Goal: Information Seeking & Learning: Find specific fact

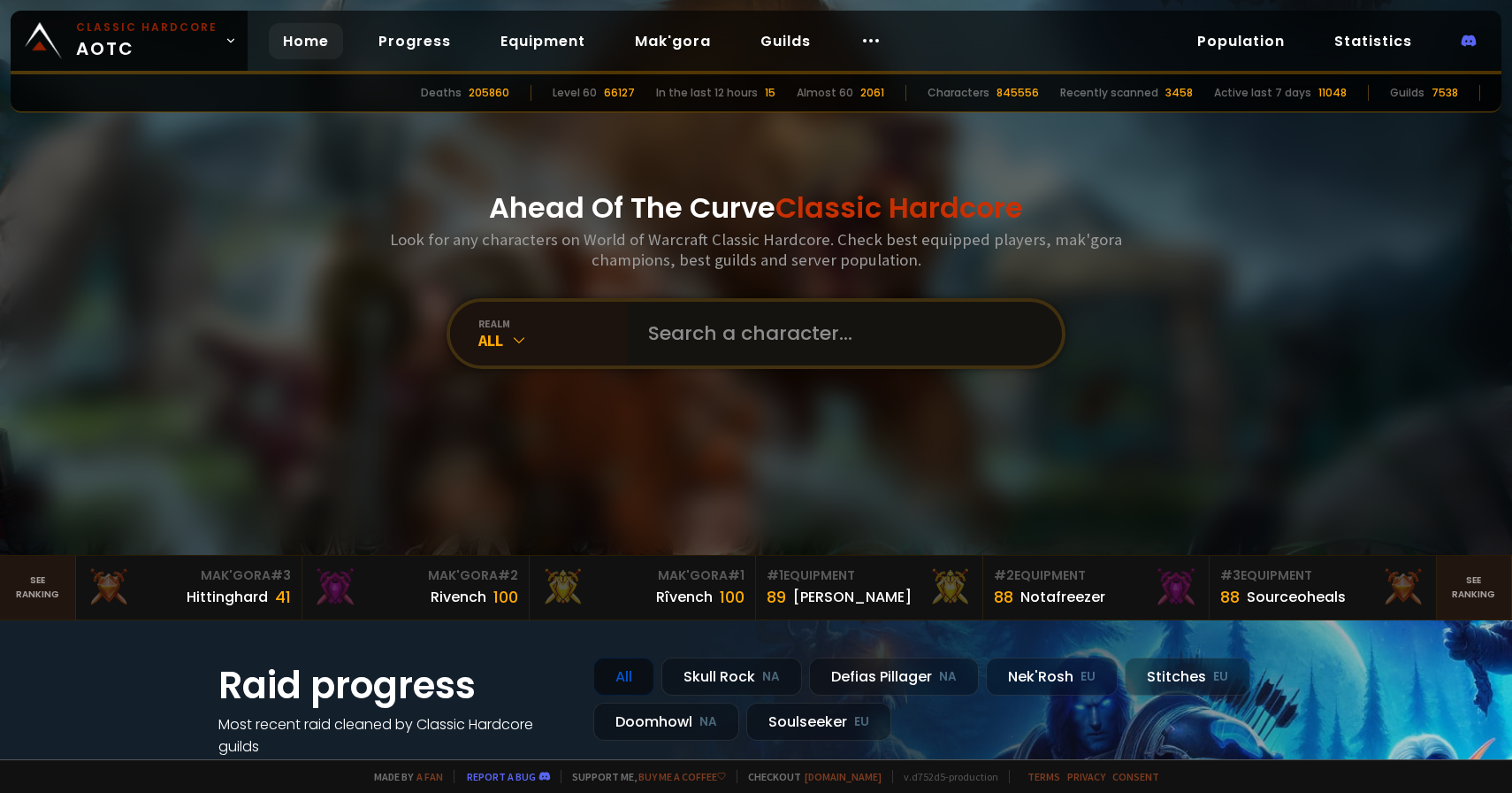
click at [767, 337] on input "text" at bounding box center [839, 333] width 404 height 64
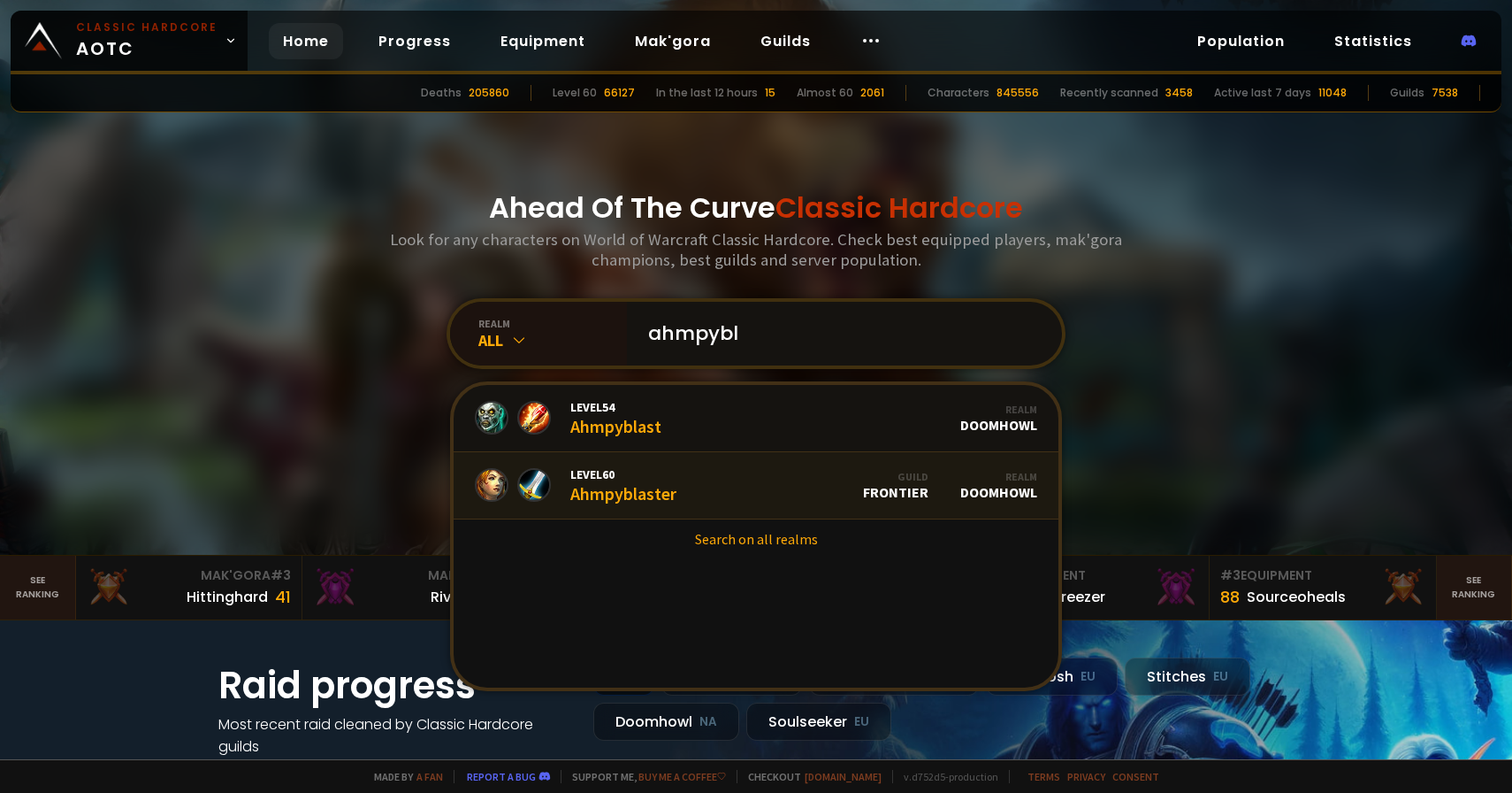
type input "ahmpybl"
click at [777, 474] on link "Level 60 Ahmpyblaster Guild Frontier Realm Doomhowl" at bounding box center [756, 486] width 605 height 67
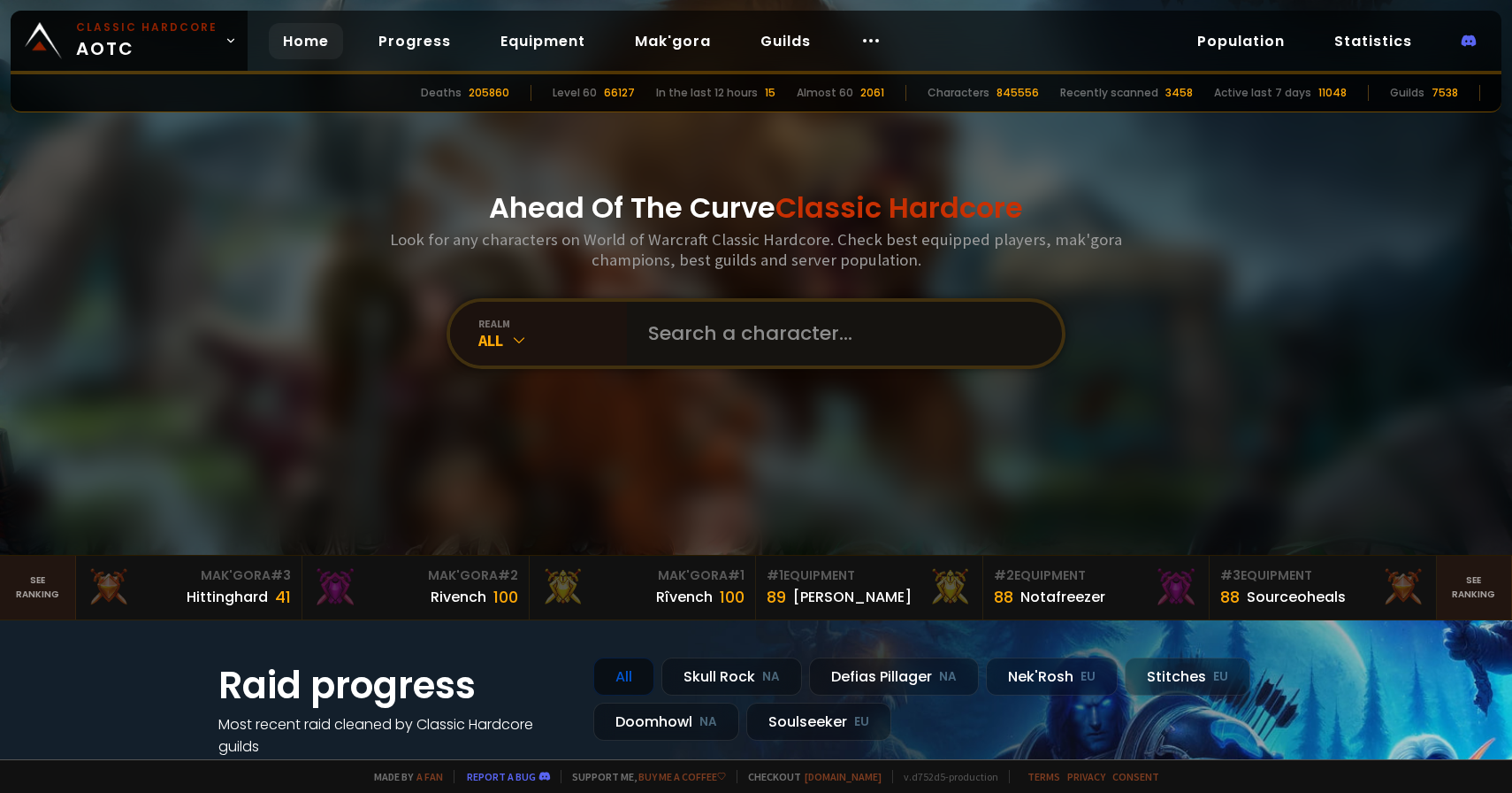
click at [722, 347] on input "text" at bounding box center [839, 333] width 404 height 64
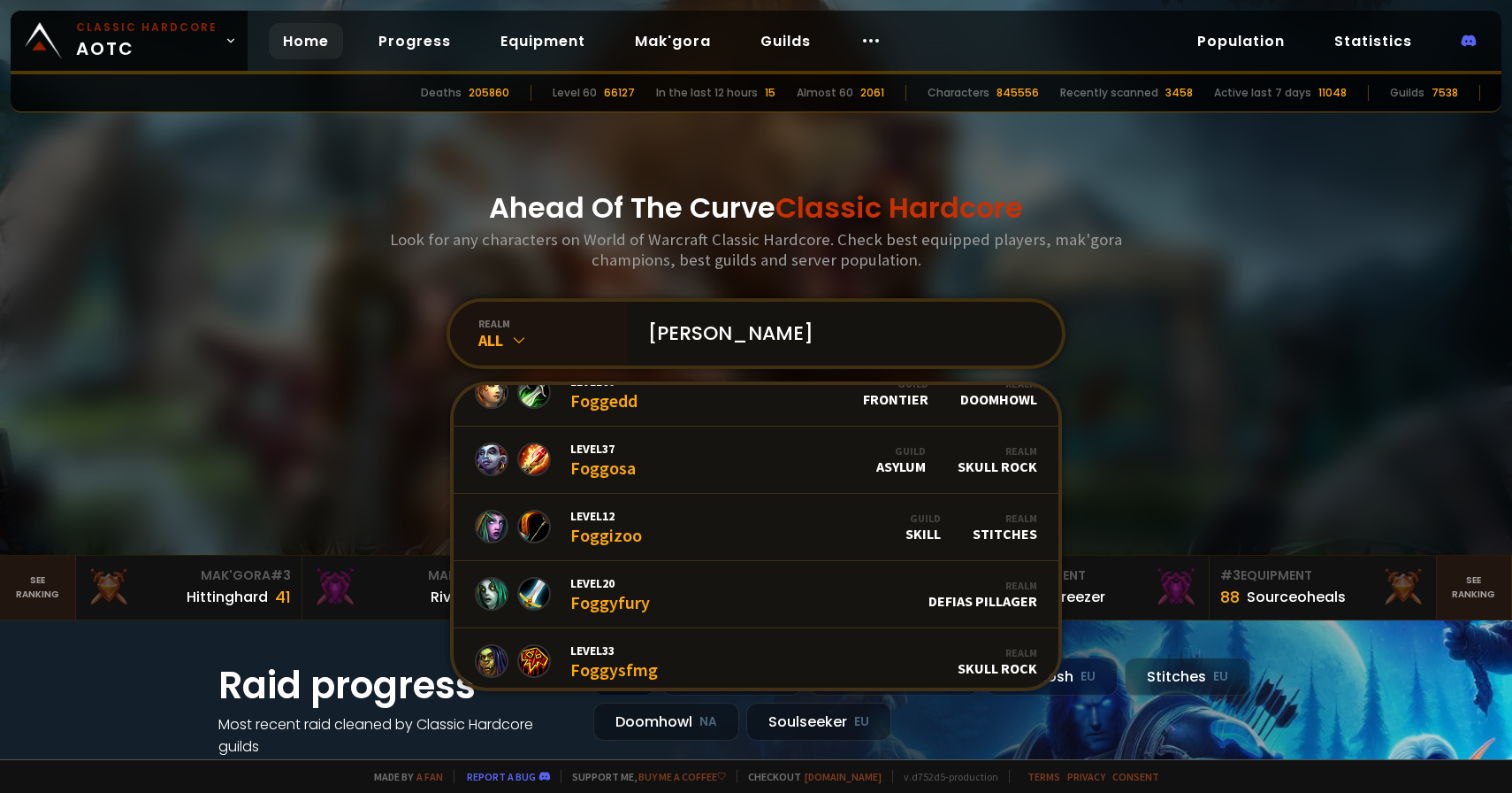
scroll to position [564, 0]
type input "[PERSON_NAME]"
click at [748, 402] on link "Level 60 Foggedd Guild Frontier Realm Doomhowl" at bounding box center [756, 391] width 605 height 67
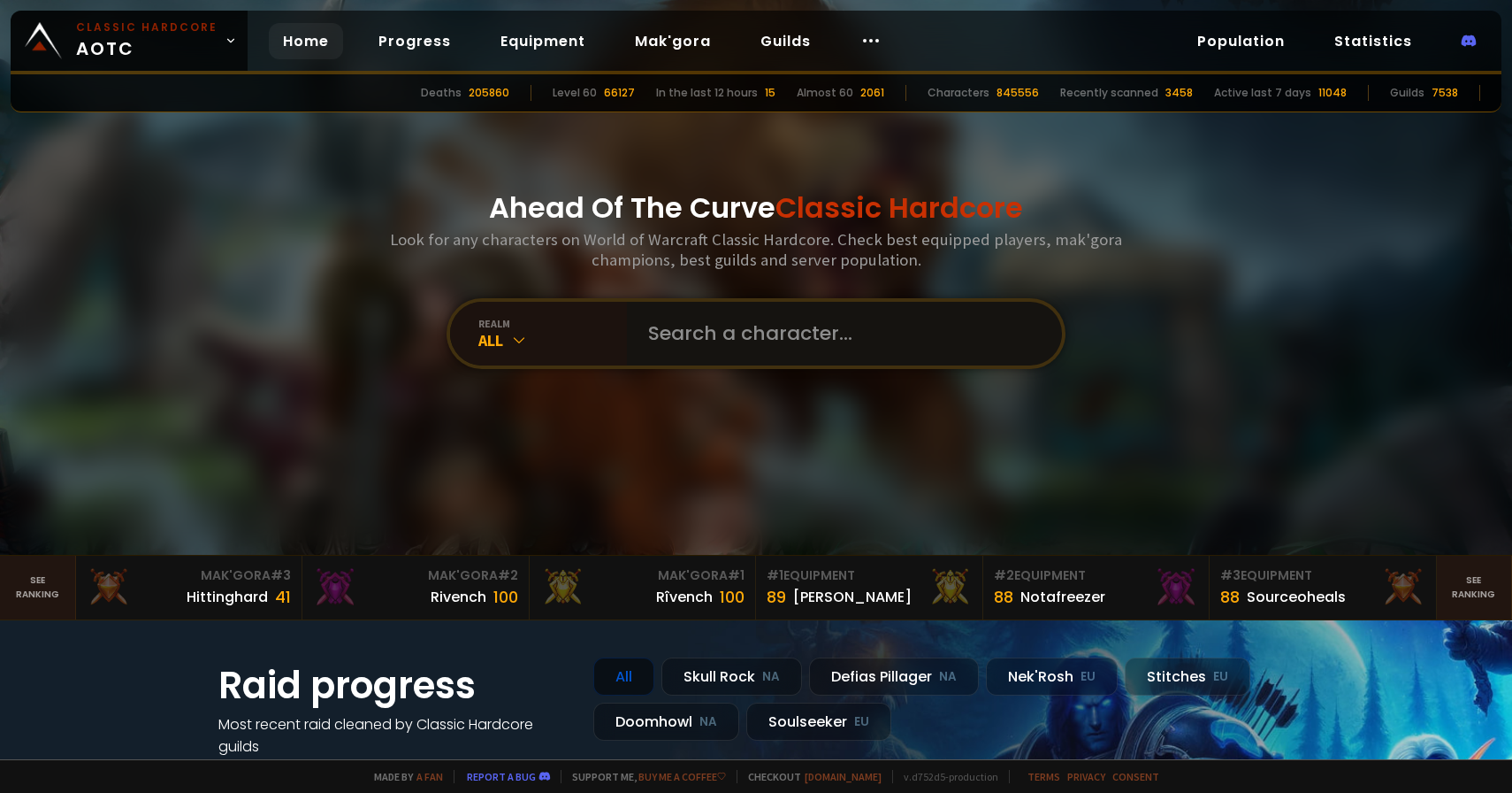
click at [753, 345] on input "text" at bounding box center [839, 333] width 404 height 64
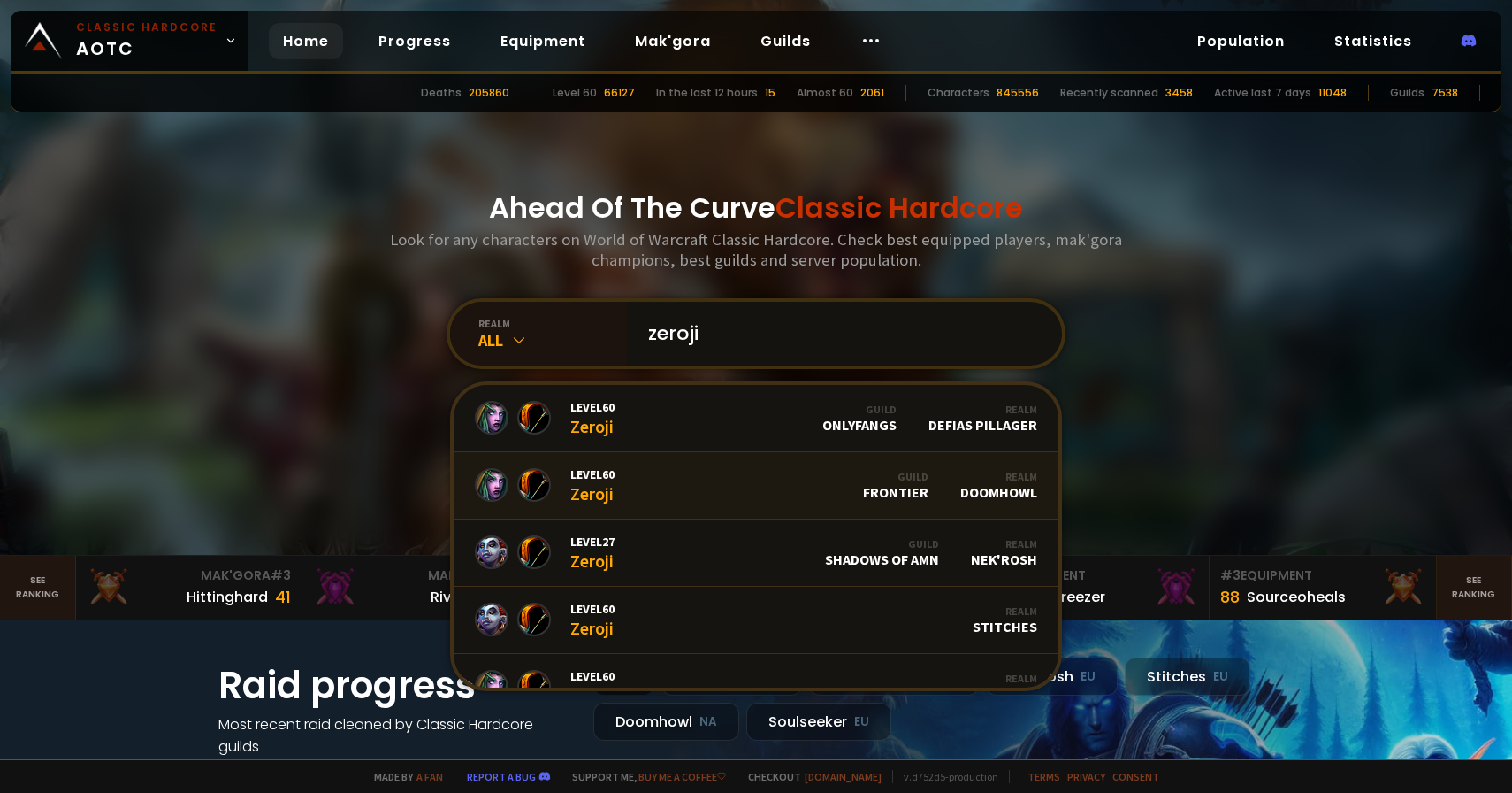
type input "zeroji"
click at [755, 476] on link "Level 60 Zeroji Guild Frontier Realm Doomhowl" at bounding box center [756, 486] width 605 height 67
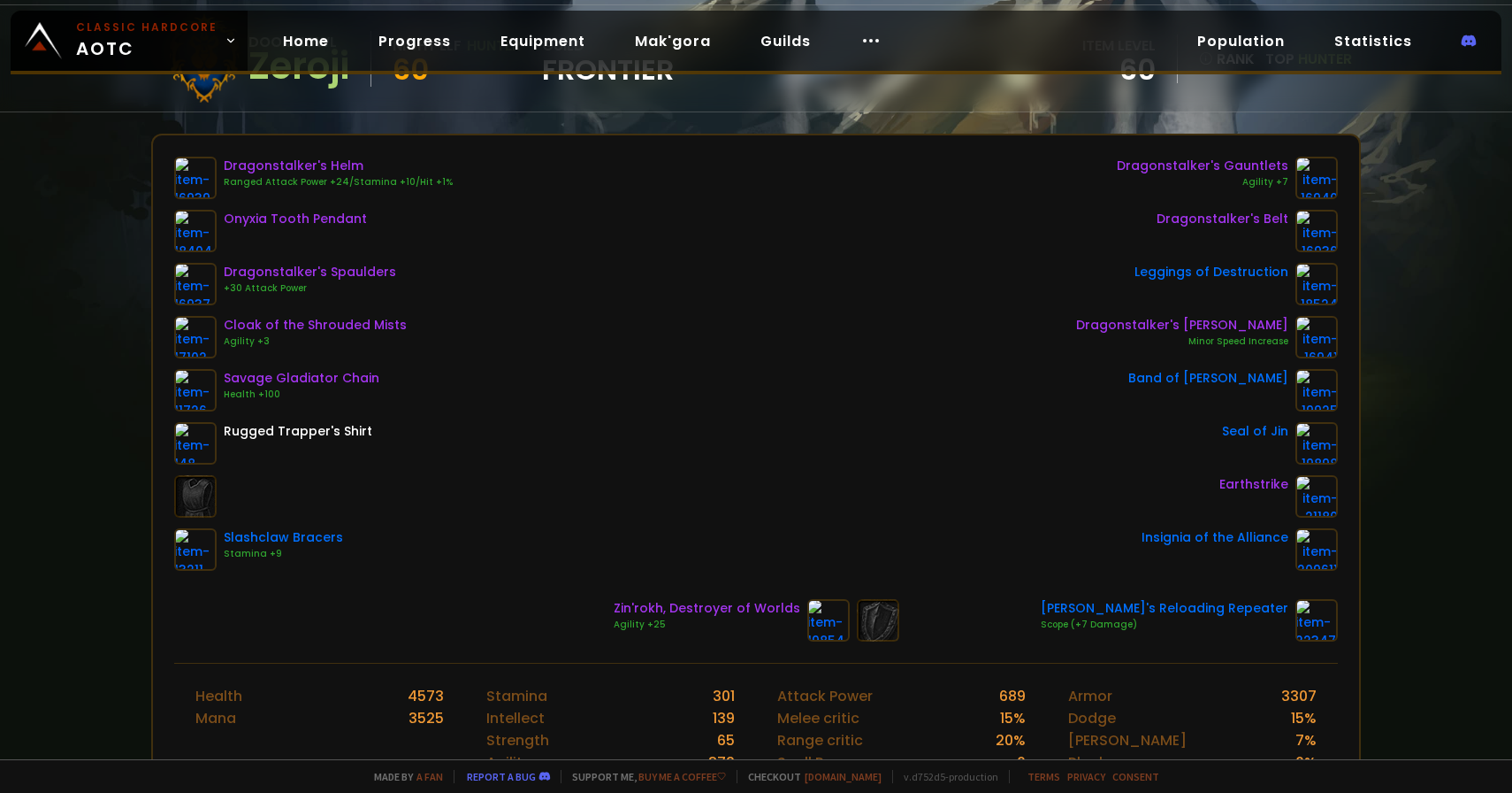
scroll to position [187, 0]
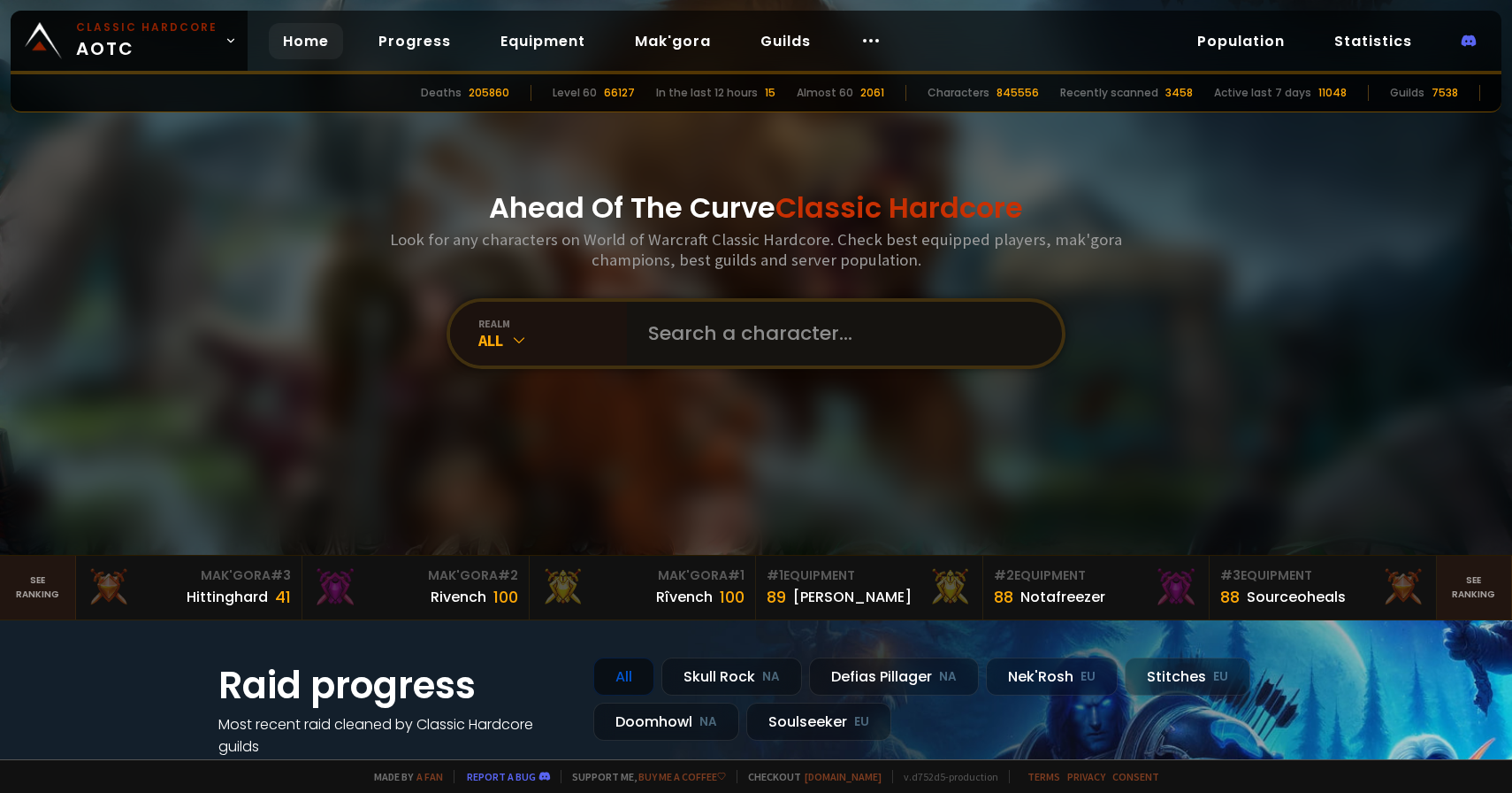
click at [759, 328] on input "text" at bounding box center [839, 333] width 404 height 64
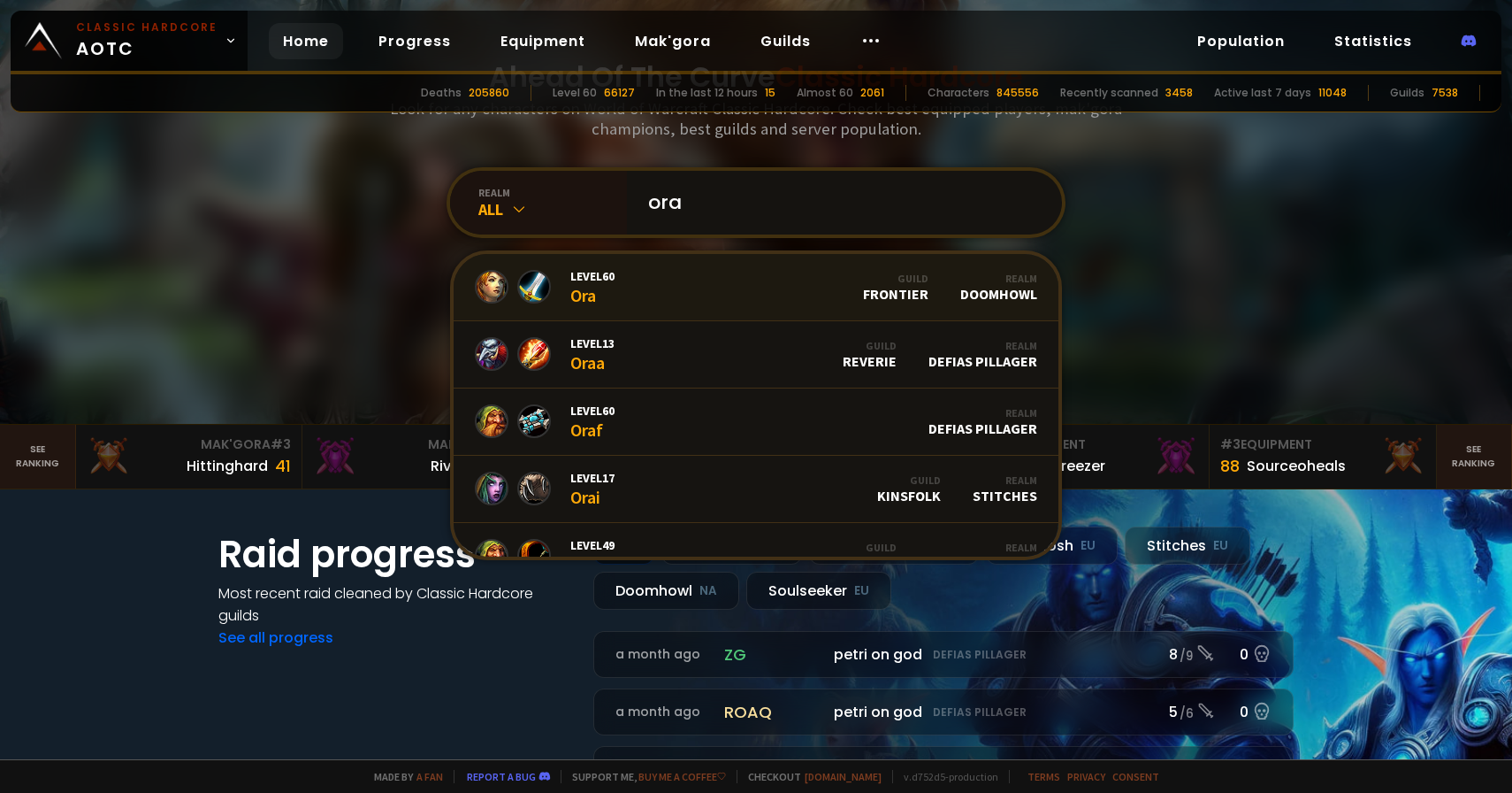
type input "ora"
click at [778, 285] on link "Level 60 Ora Guild Frontier Realm Doomhowl" at bounding box center [756, 287] width 605 height 67
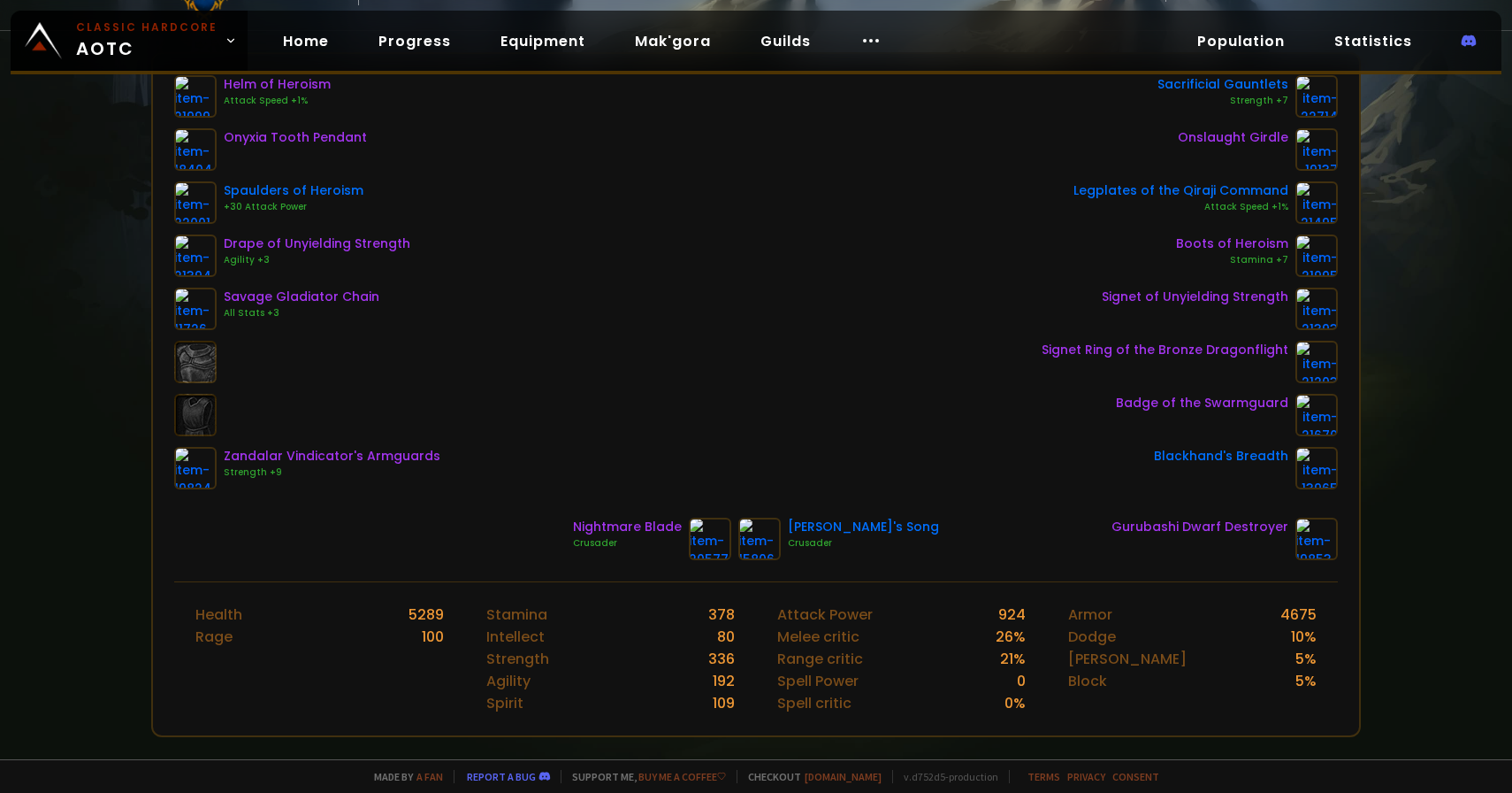
scroll to position [159, 0]
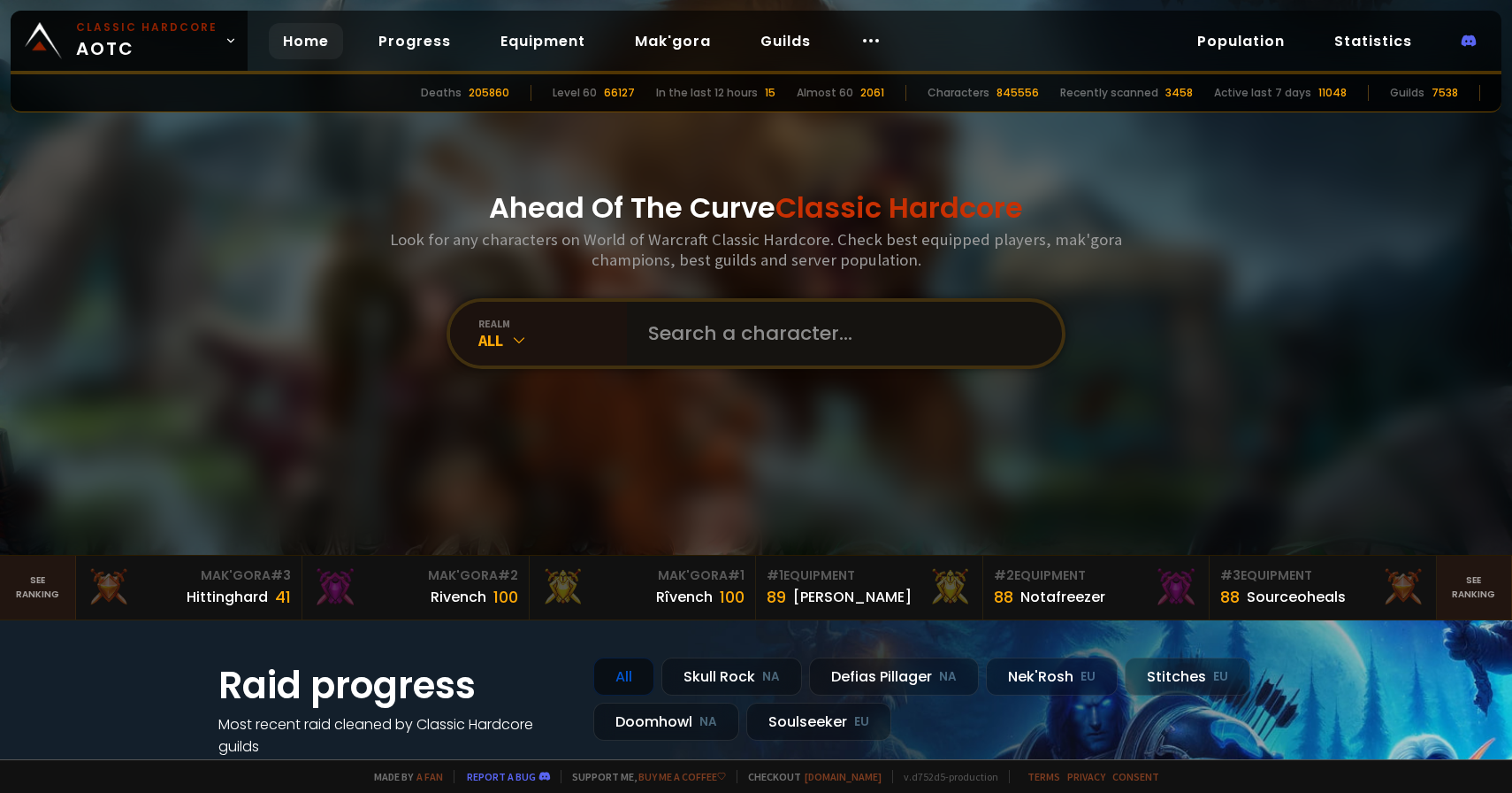
click at [728, 354] on input "text" at bounding box center [839, 333] width 404 height 64
click at [729, 336] on input "text" at bounding box center [839, 333] width 404 height 64
